Goal: Task Accomplishment & Management: Use online tool/utility

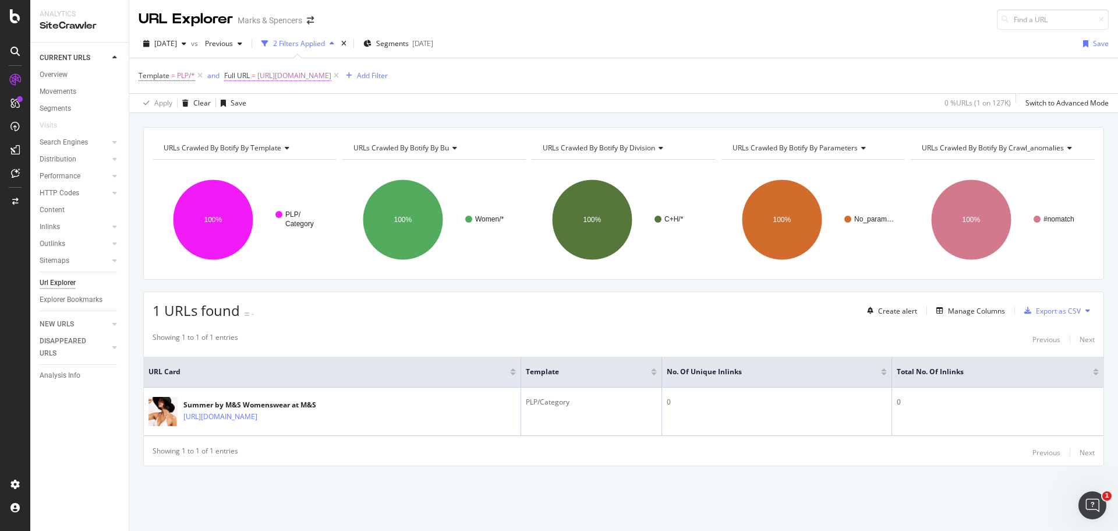
click at [284, 74] on span "[URL][DOMAIN_NAME]" at bounding box center [294, 76] width 74 height 16
click at [256, 102] on span "Equal to" at bounding box center [248, 103] width 26 height 10
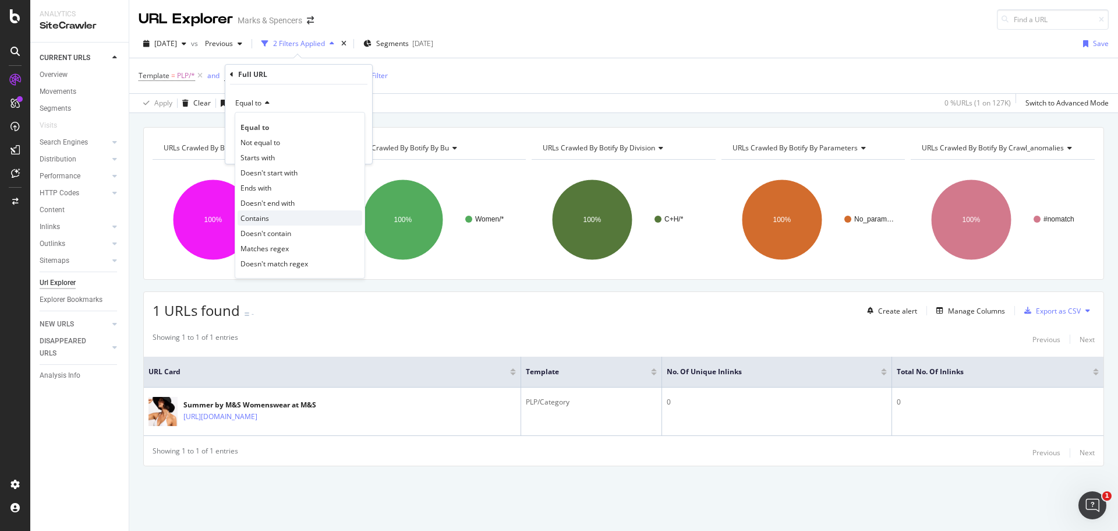
click at [280, 219] on div "Contains" at bounding box center [300, 217] width 125 height 15
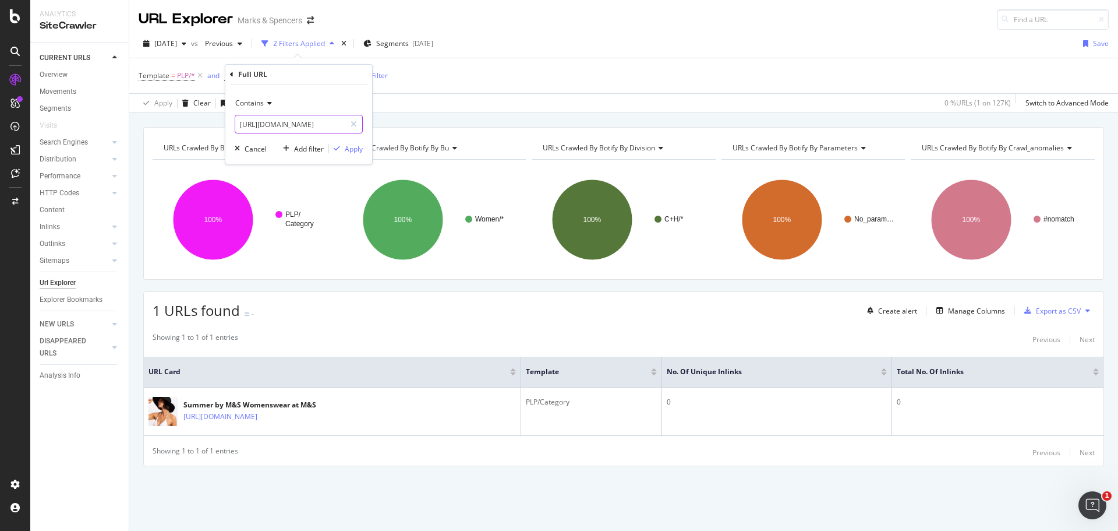
click at [296, 128] on input "[URL][DOMAIN_NAME]" at bounding box center [290, 124] width 110 height 19
click at [356, 128] on icon at bounding box center [354, 124] width 6 height 8
click at [326, 130] on input "text" at bounding box center [298, 124] width 127 height 19
click at [326, 130] on input "sponge" at bounding box center [290, 124] width 110 height 19
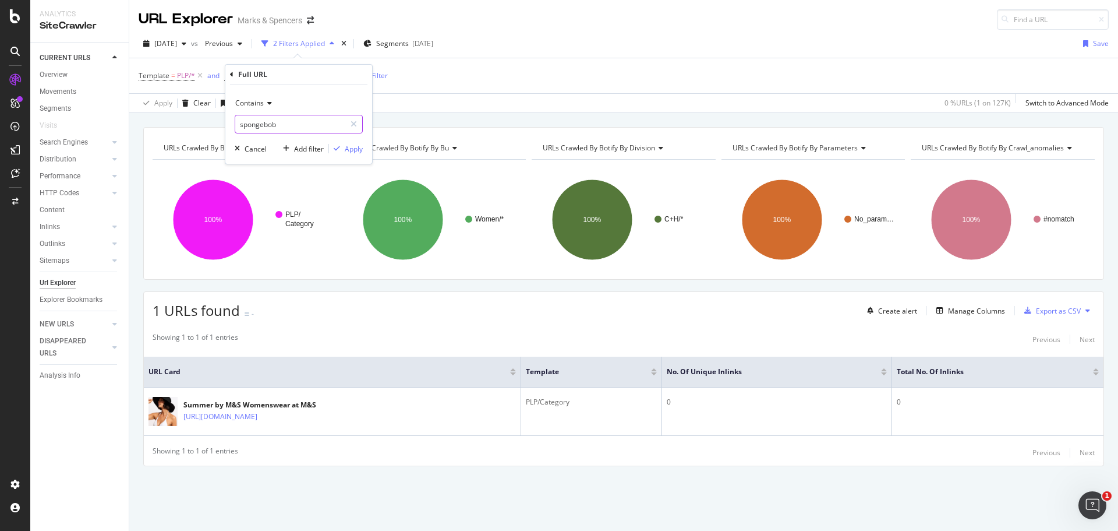
type input "spongebob"
click at [348, 148] on div "Apply" at bounding box center [354, 149] width 18 height 10
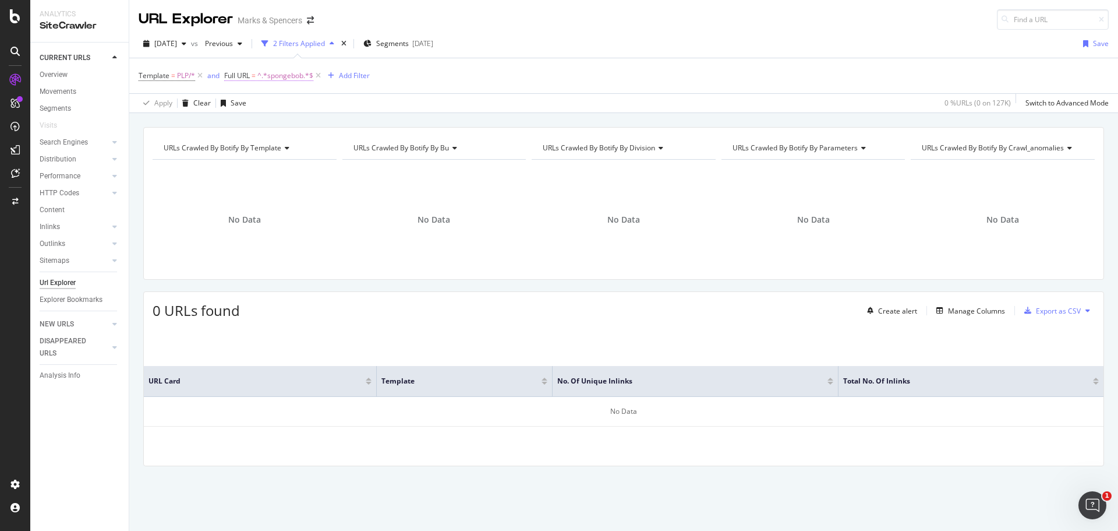
click at [274, 76] on span "^.*spongebob.*$" at bounding box center [285, 76] width 56 height 16
click at [275, 134] on div "Contains spongebob Cancel Add filter Apply" at bounding box center [298, 123] width 147 height 79
click at [318, 123] on input "spongebob" at bounding box center [290, 124] width 110 height 19
paste input "Squishmallows"
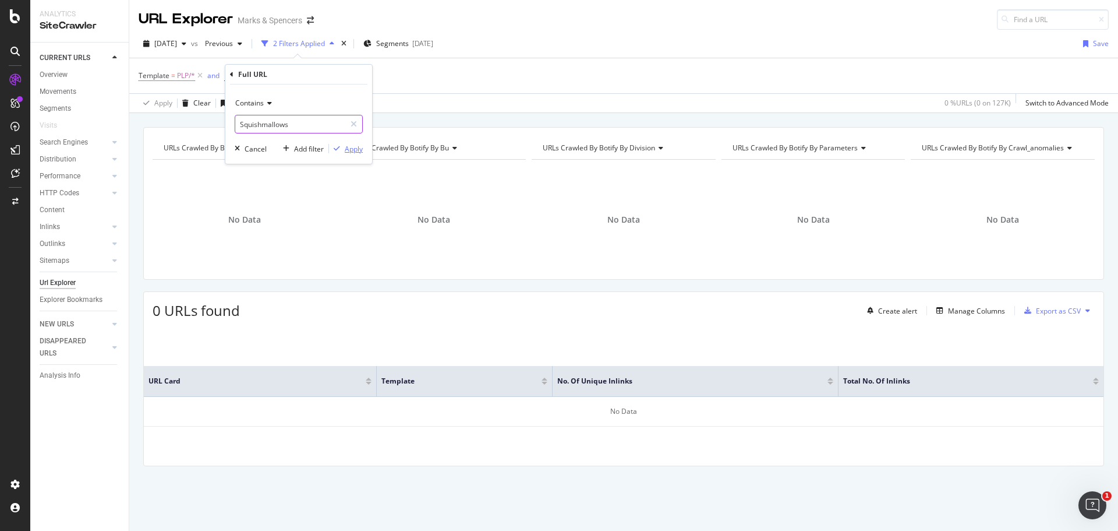
type input "Squishmallows"
click at [355, 148] on div "Apply" at bounding box center [354, 149] width 18 height 10
